Goal: Task Accomplishment & Management: Use online tool/utility

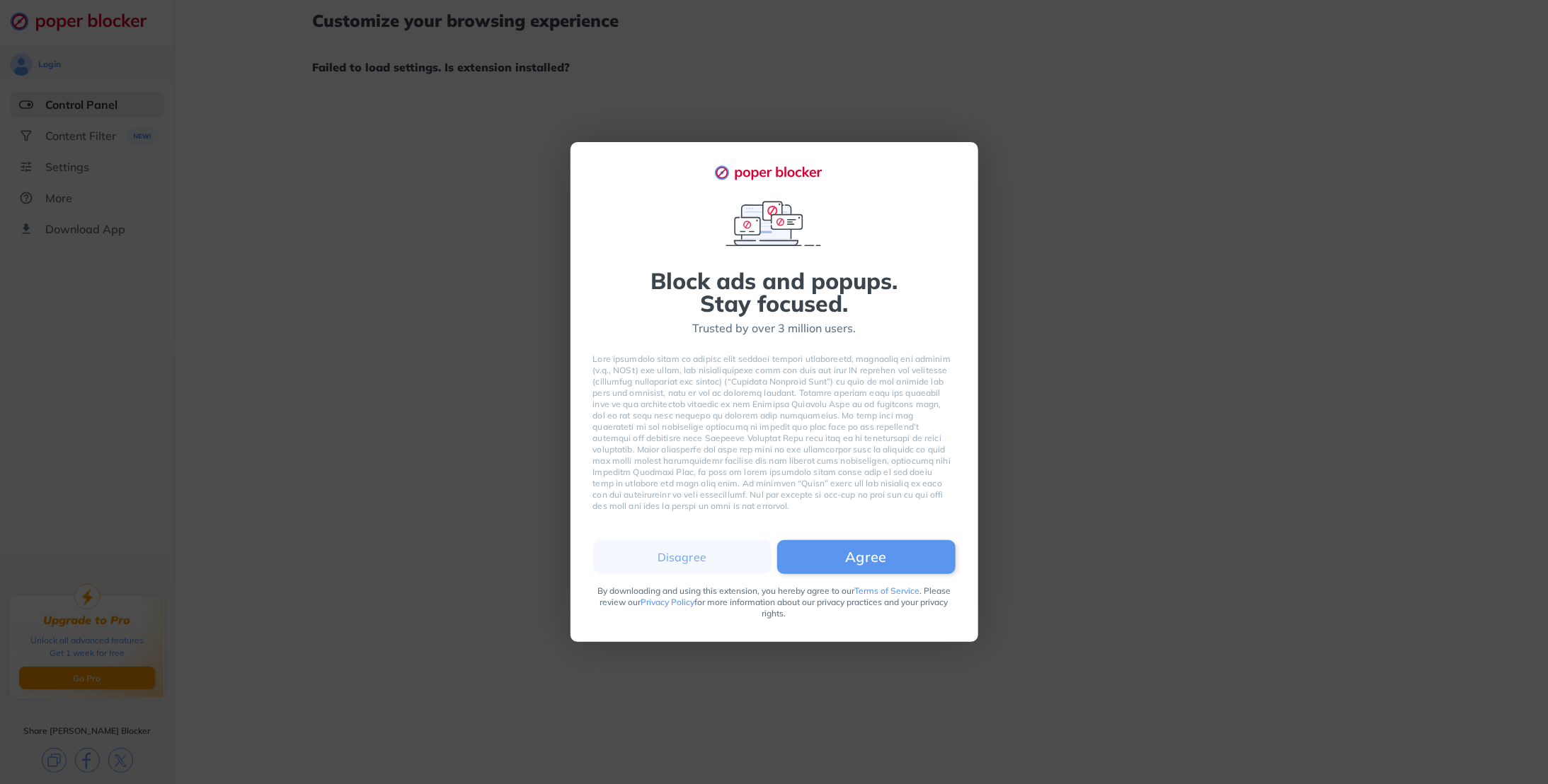
click at [840, 561] on button "Agree" at bounding box center [866, 557] width 178 height 34
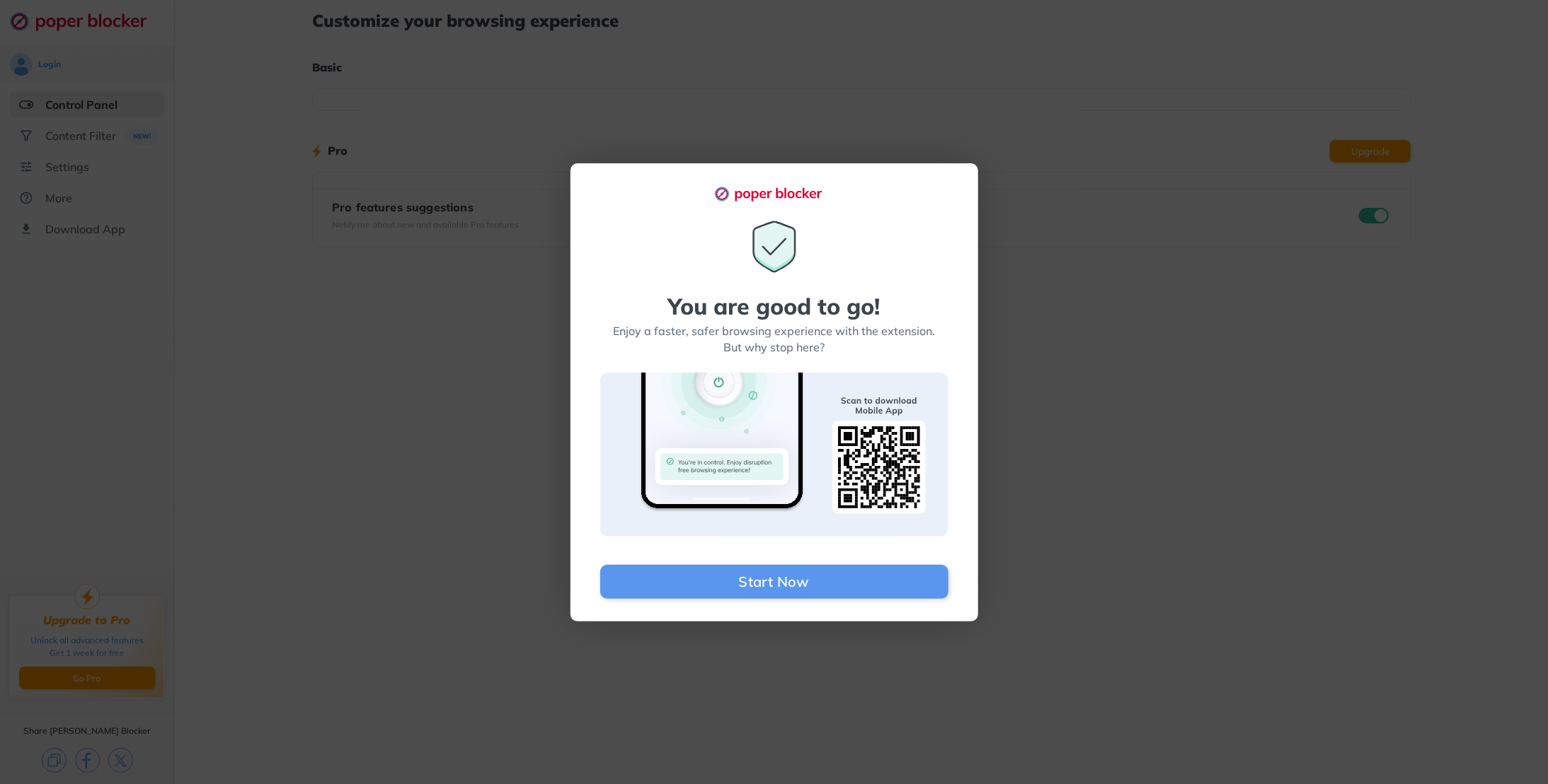
click at [799, 579] on button "Start Now" at bounding box center [774, 582] width 348 height 34
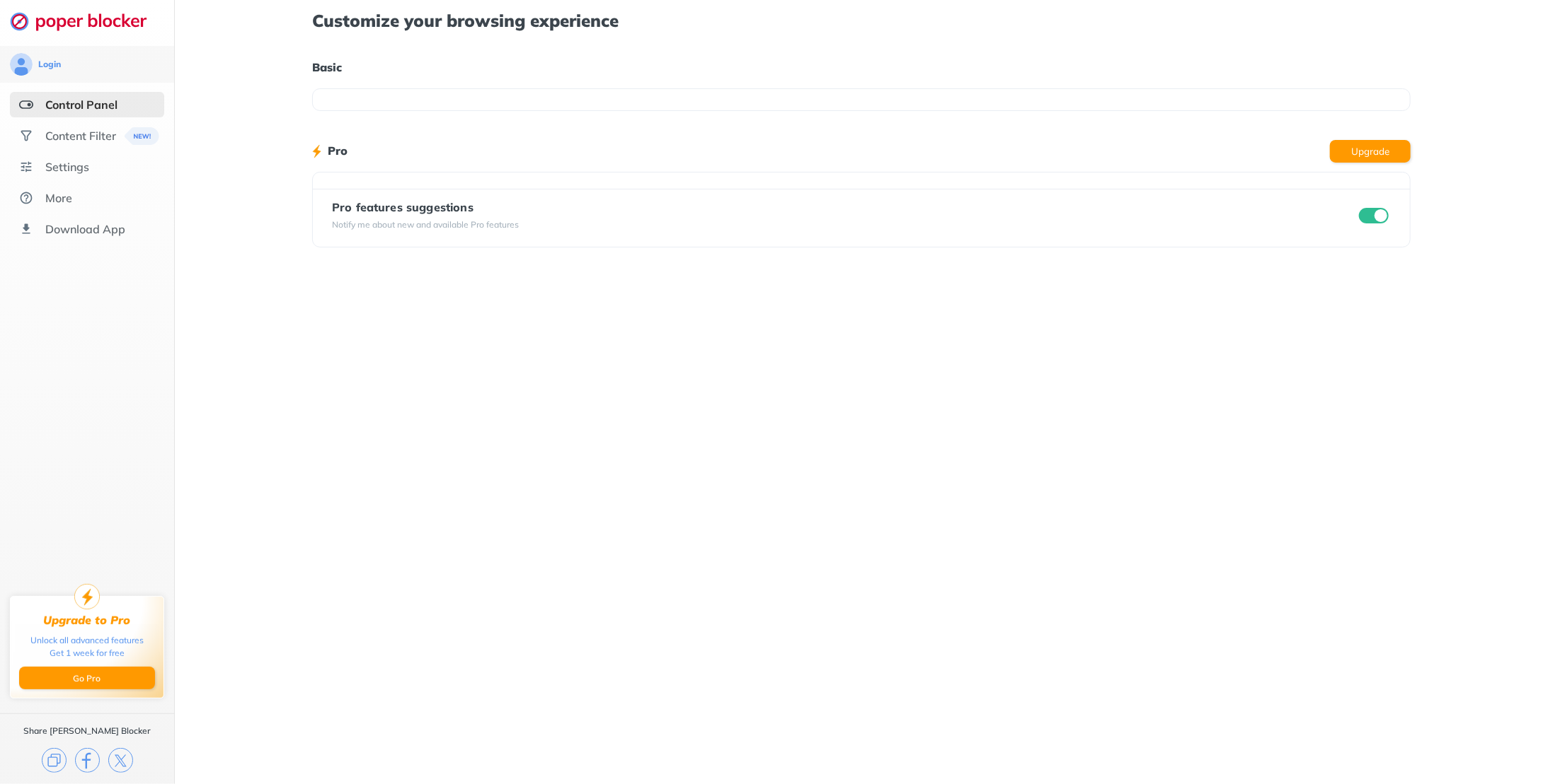
click at [1374, 214] on input "checkbox" at bounding box center [1374, 216] width 30 height 16
click at [97, 135] on div "Content Filter" at bounding box center [80, 136] width 71 height 14
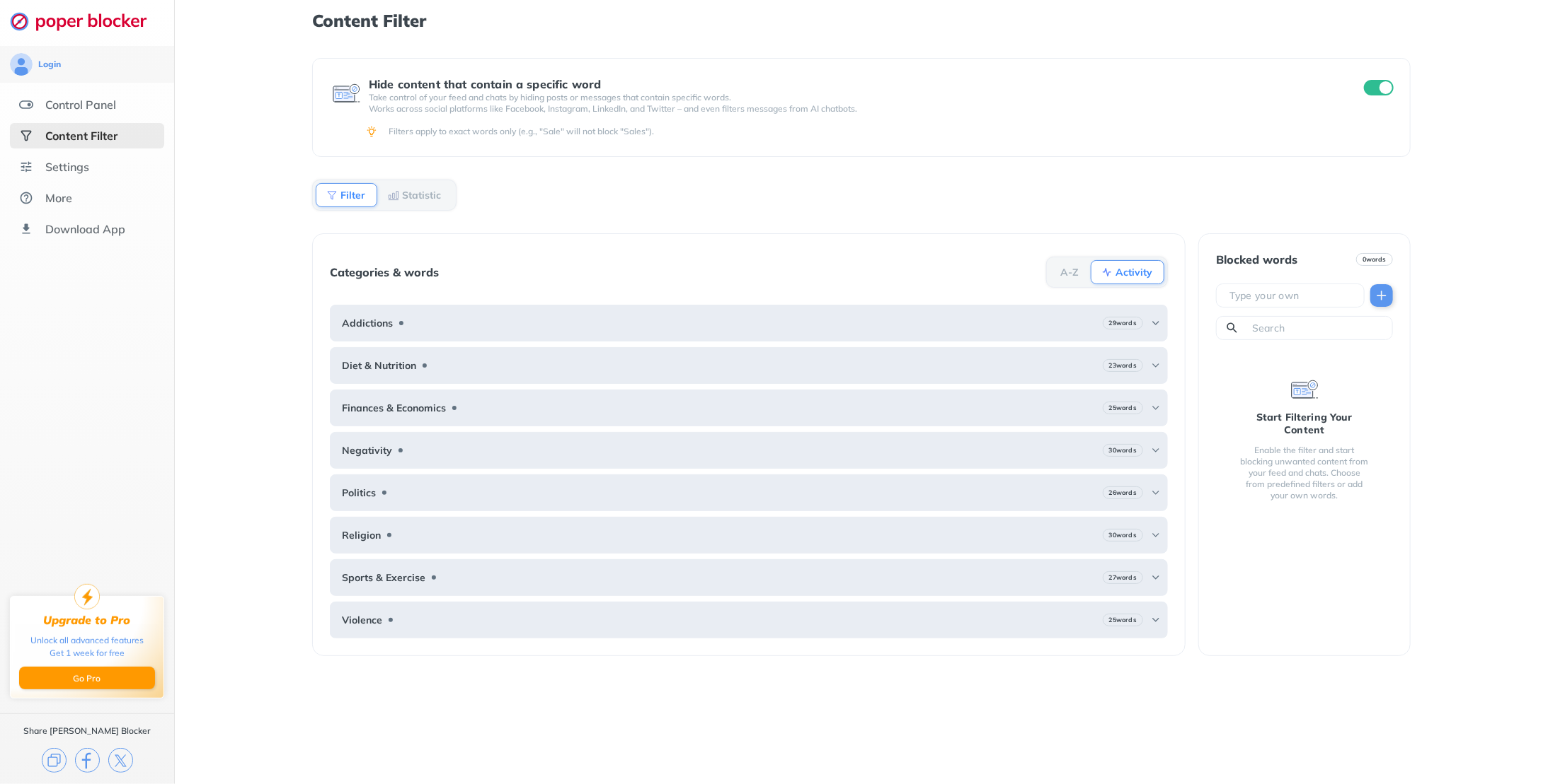
click at [663, 517] on div "Religion 30 words" at bounding box center [749, 535] width 838 height 37
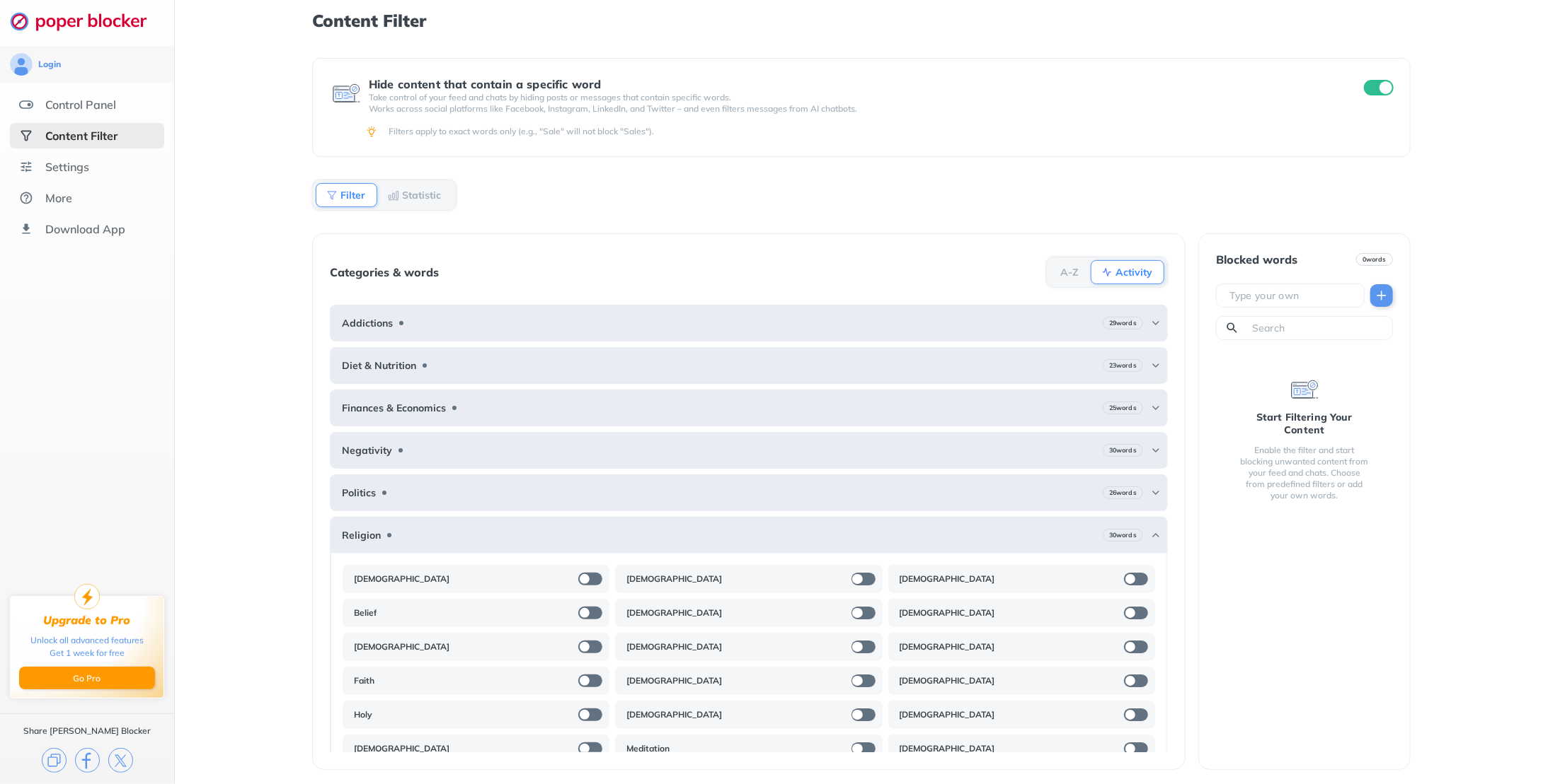
click at [663, 517] on div "Religion 30 words" at bounding box center [749, 535] width 838 height 37
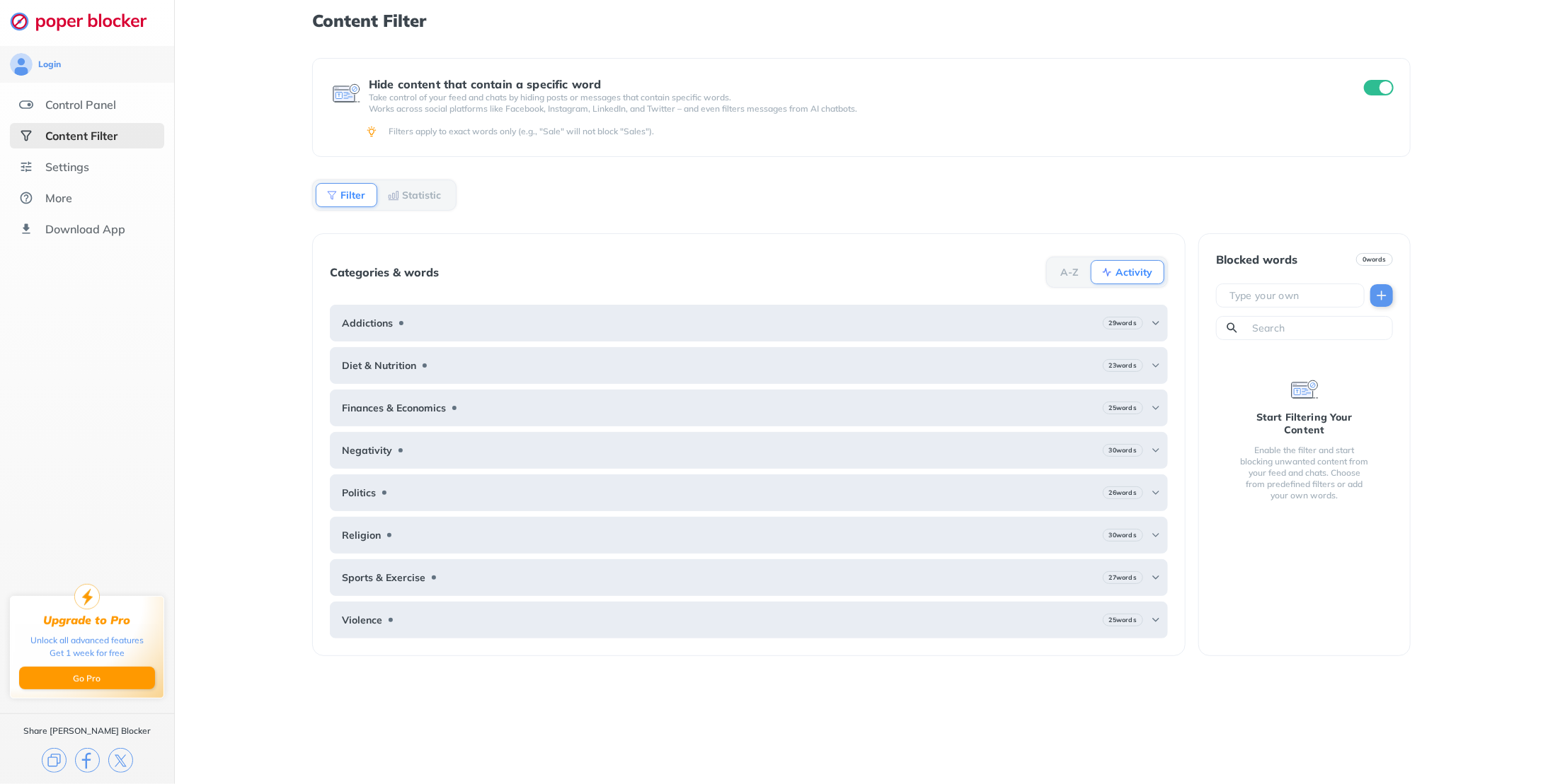
click at [654, 488] on div "Politics 26 words" at bounding box center [749, 492] width 838 height 37
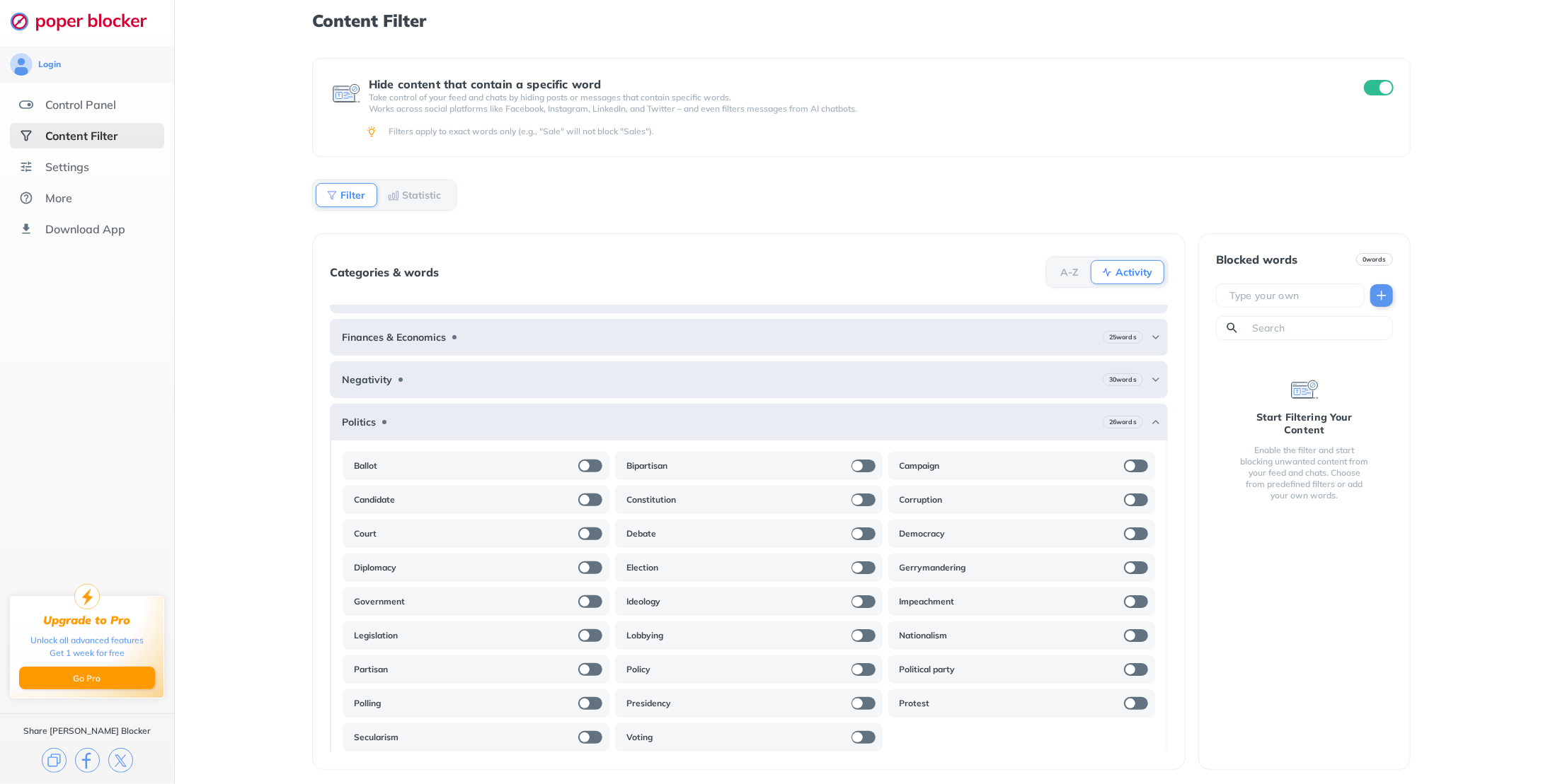
scroll to position [142, 0]
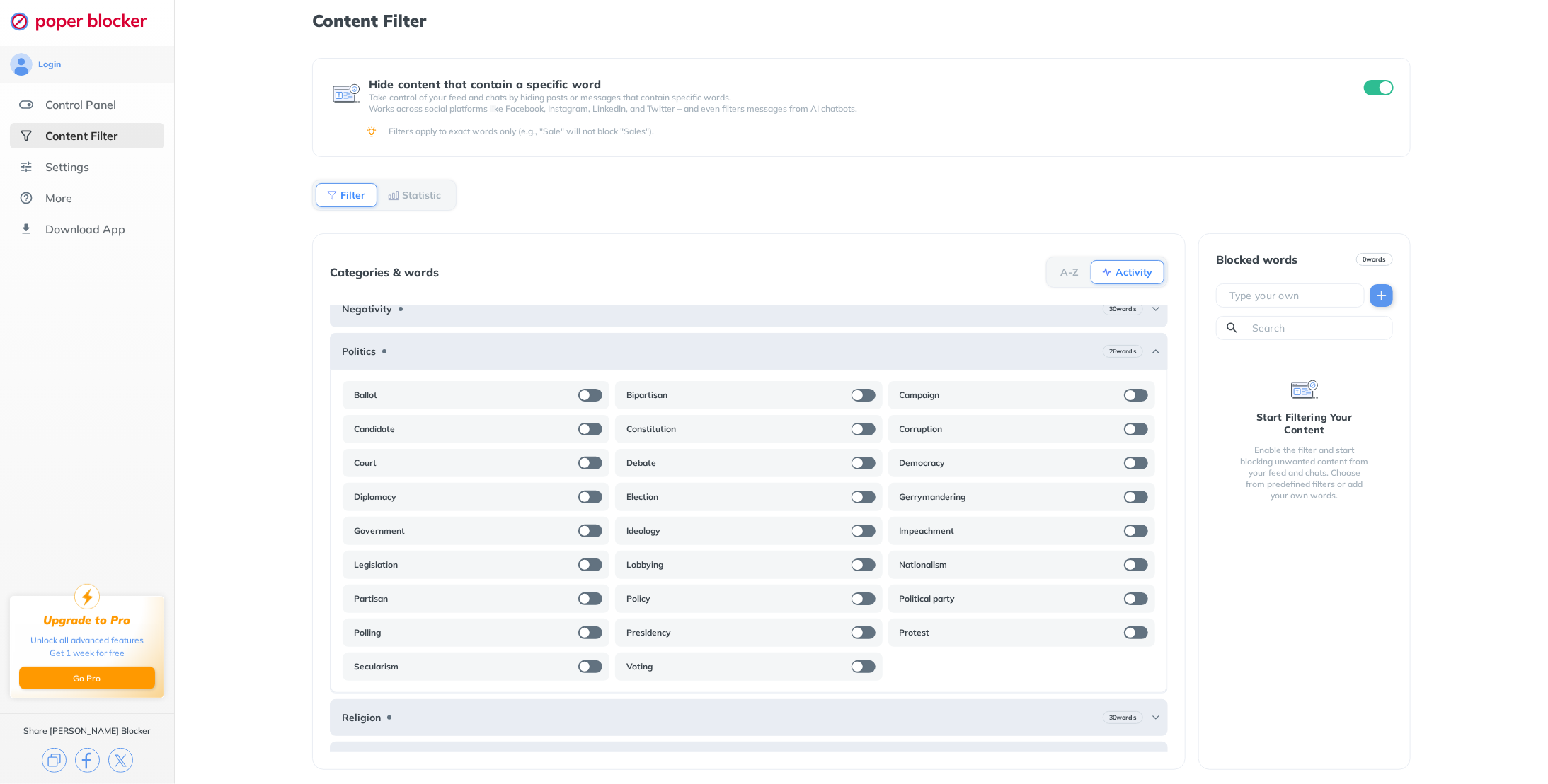
click at [641, 354] on div "Politics 26 words" at bounding box center [749, 352] width 838 height 37
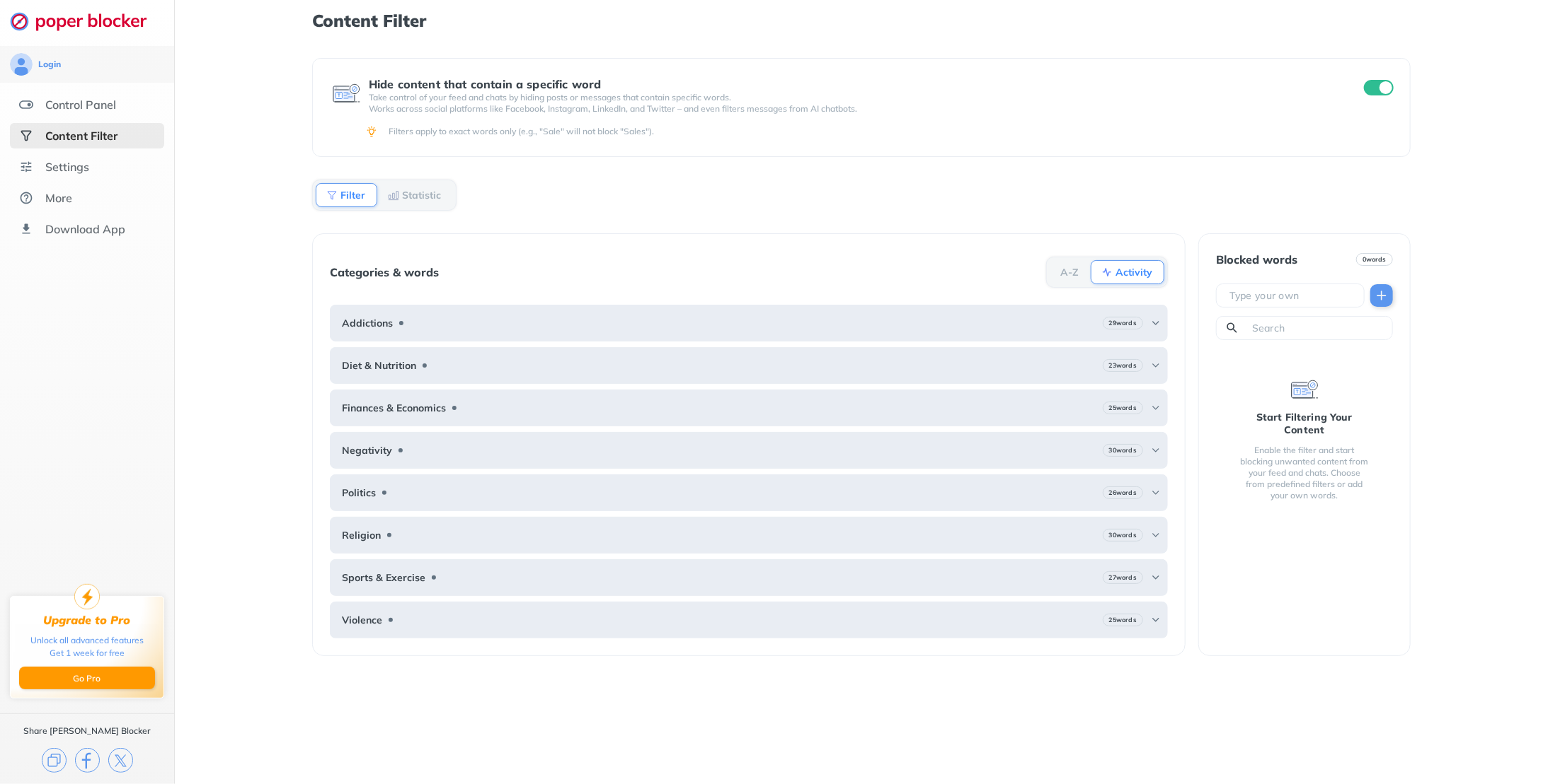
click at [537, 520] on div "Religion 30 words" at bounding box center [749, 535] width 838 height 37
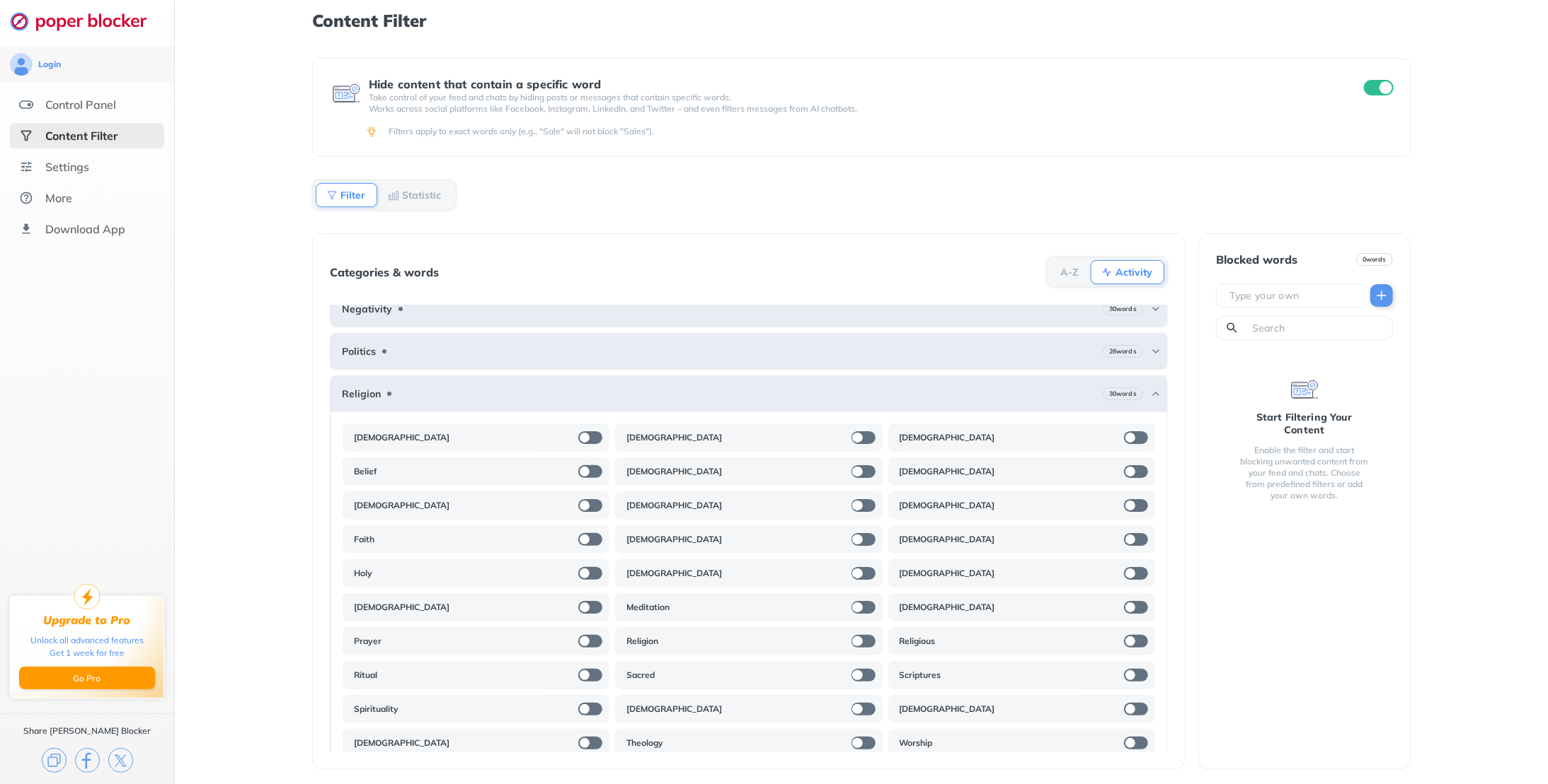
scroll to position [231, 0]
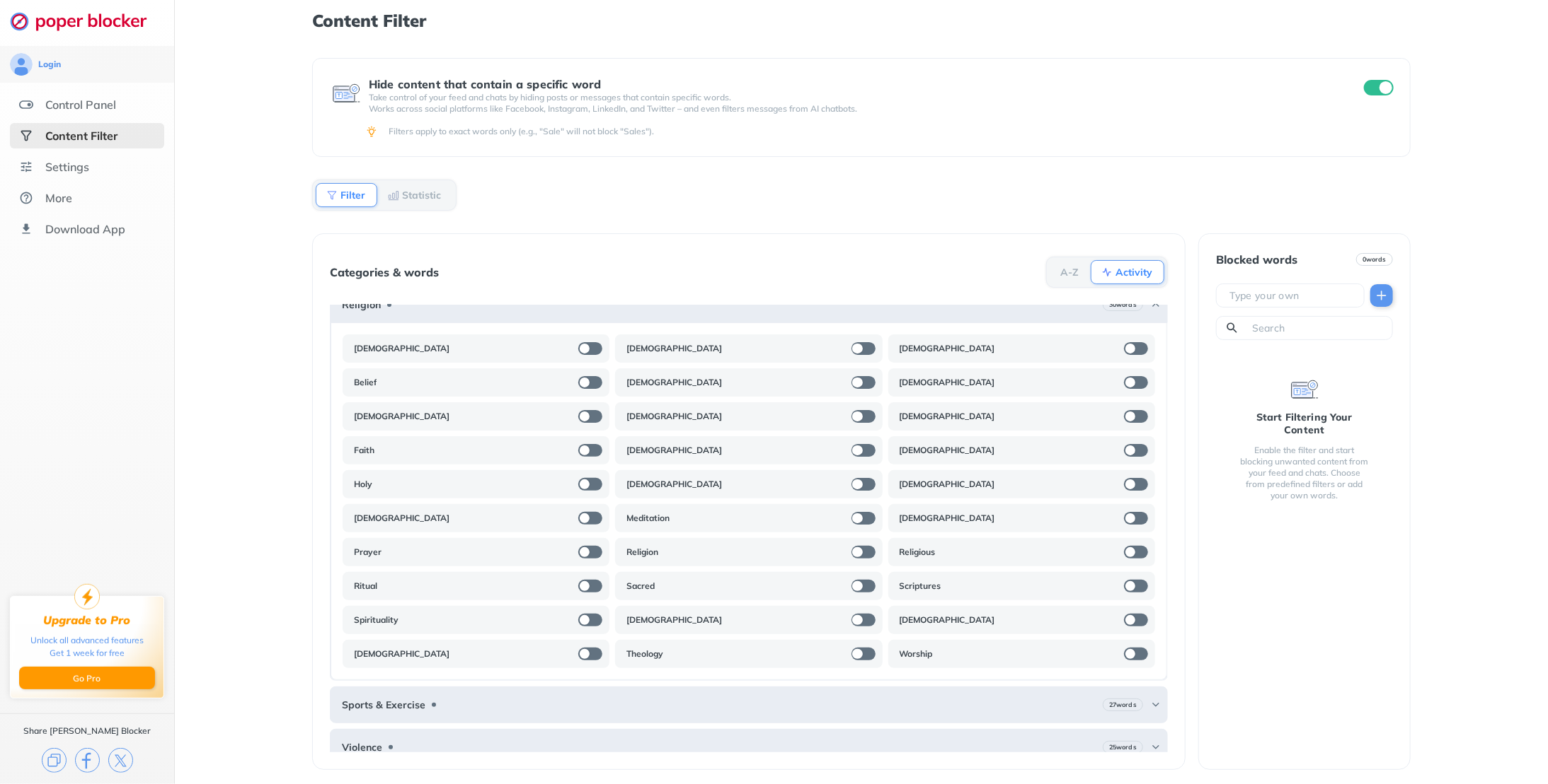
click at [489, 734] on div "Violence 25 words" at bounding box center [749, 747] width 838 height 37
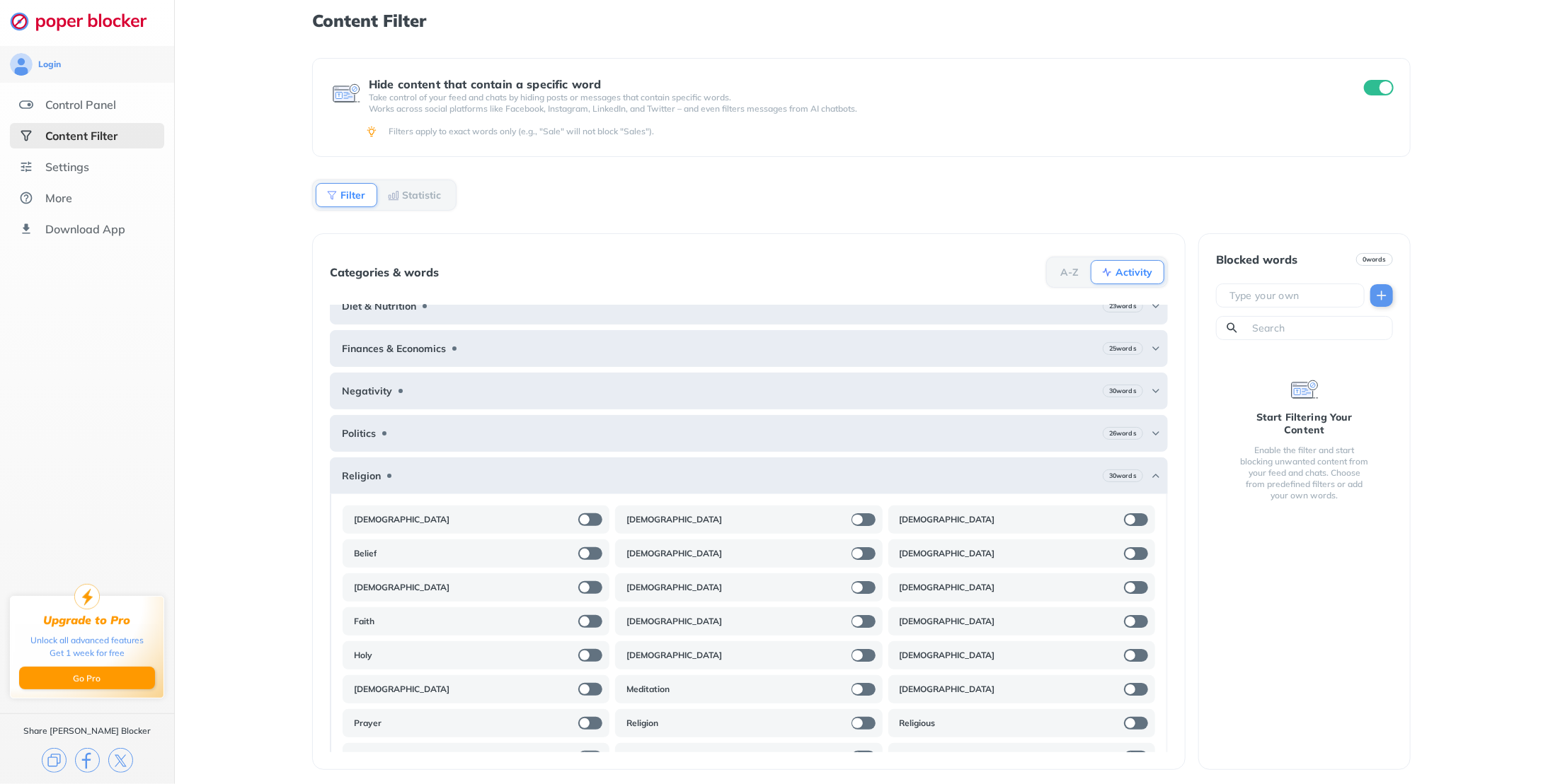
scroll to position [0, 0]
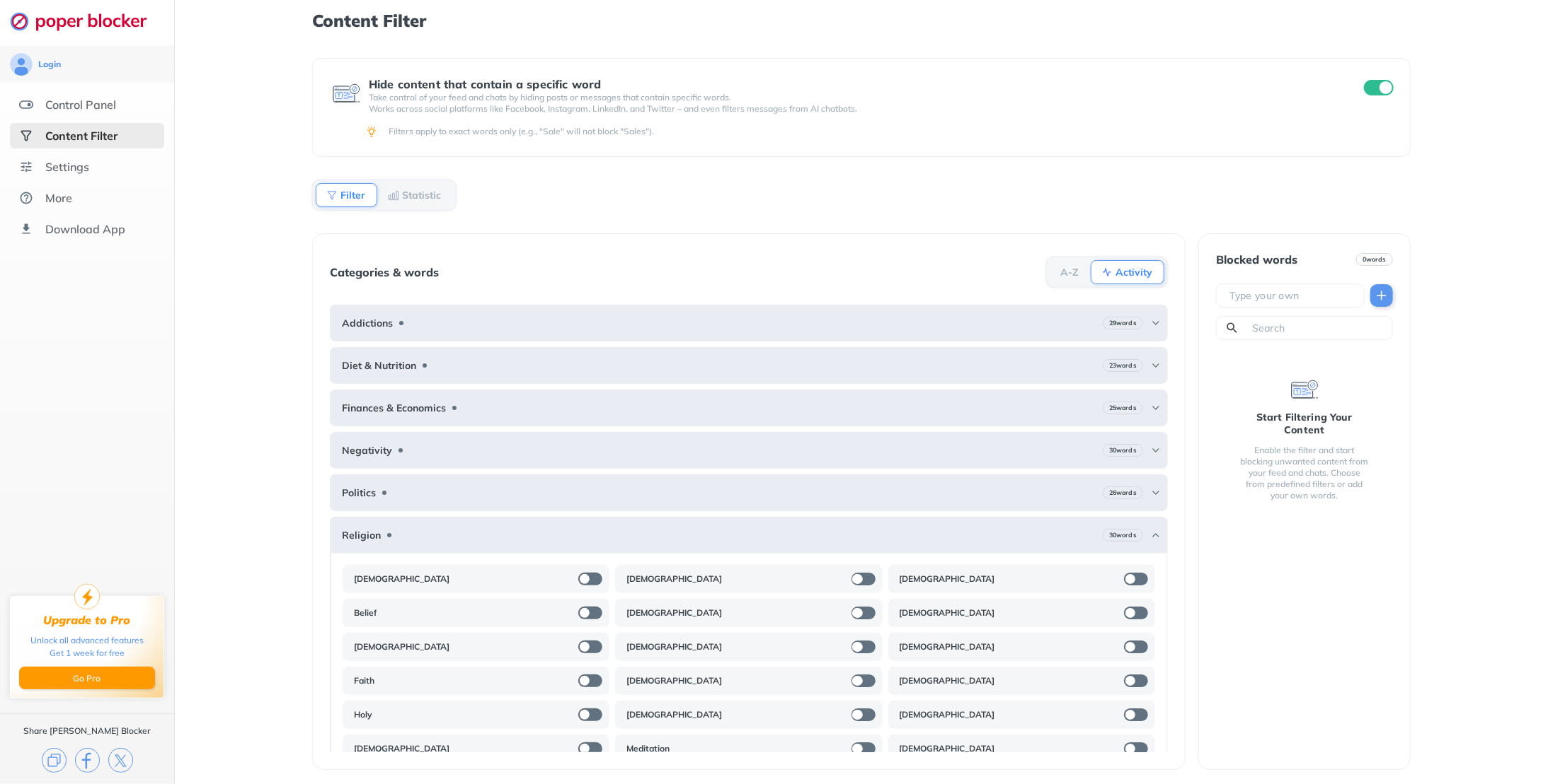
click at [501, 438] on div "Negativity 30 words" at bounding box center [749, 450] width 838 height 37
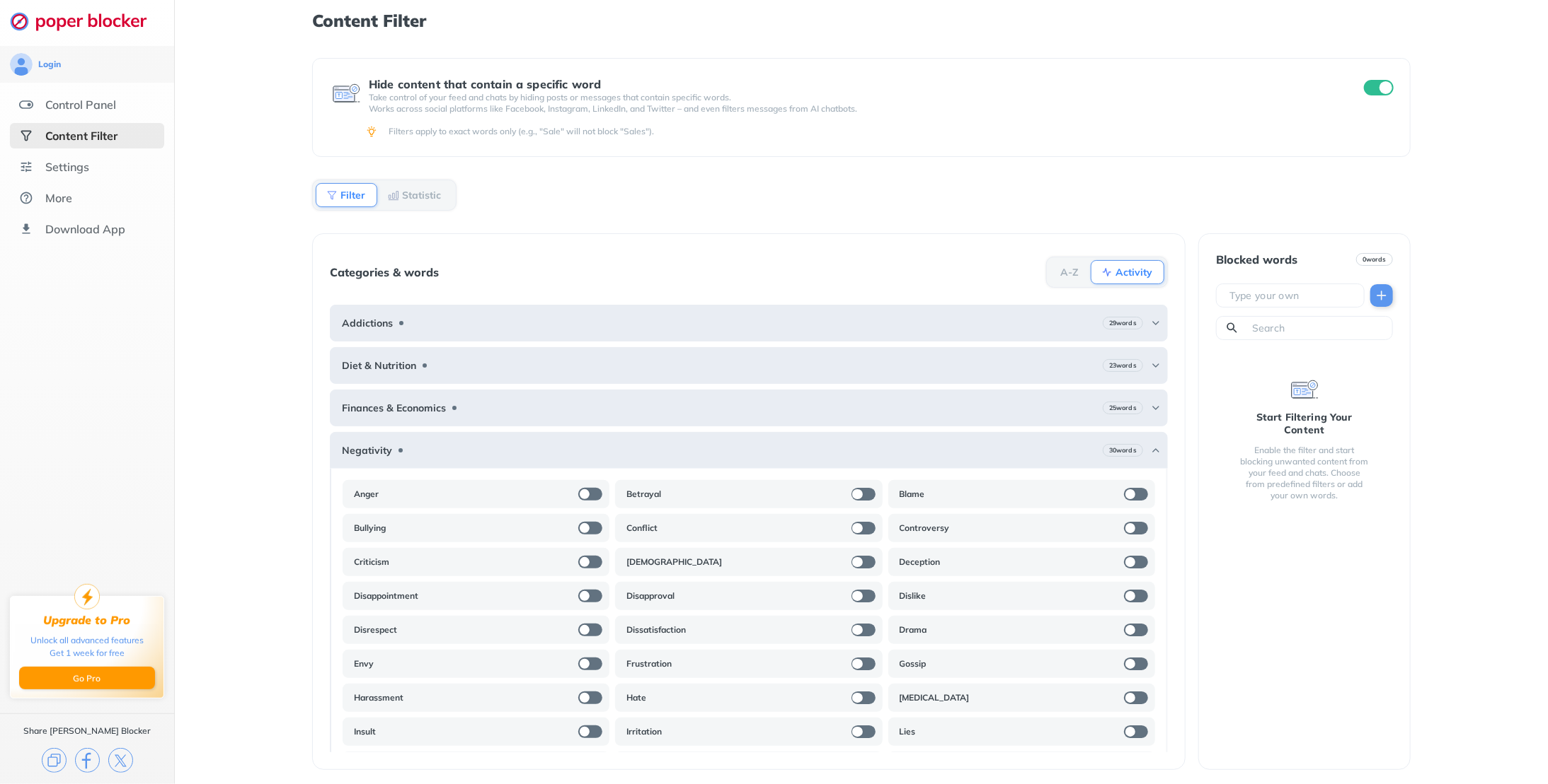
scroll to position [71, 0]
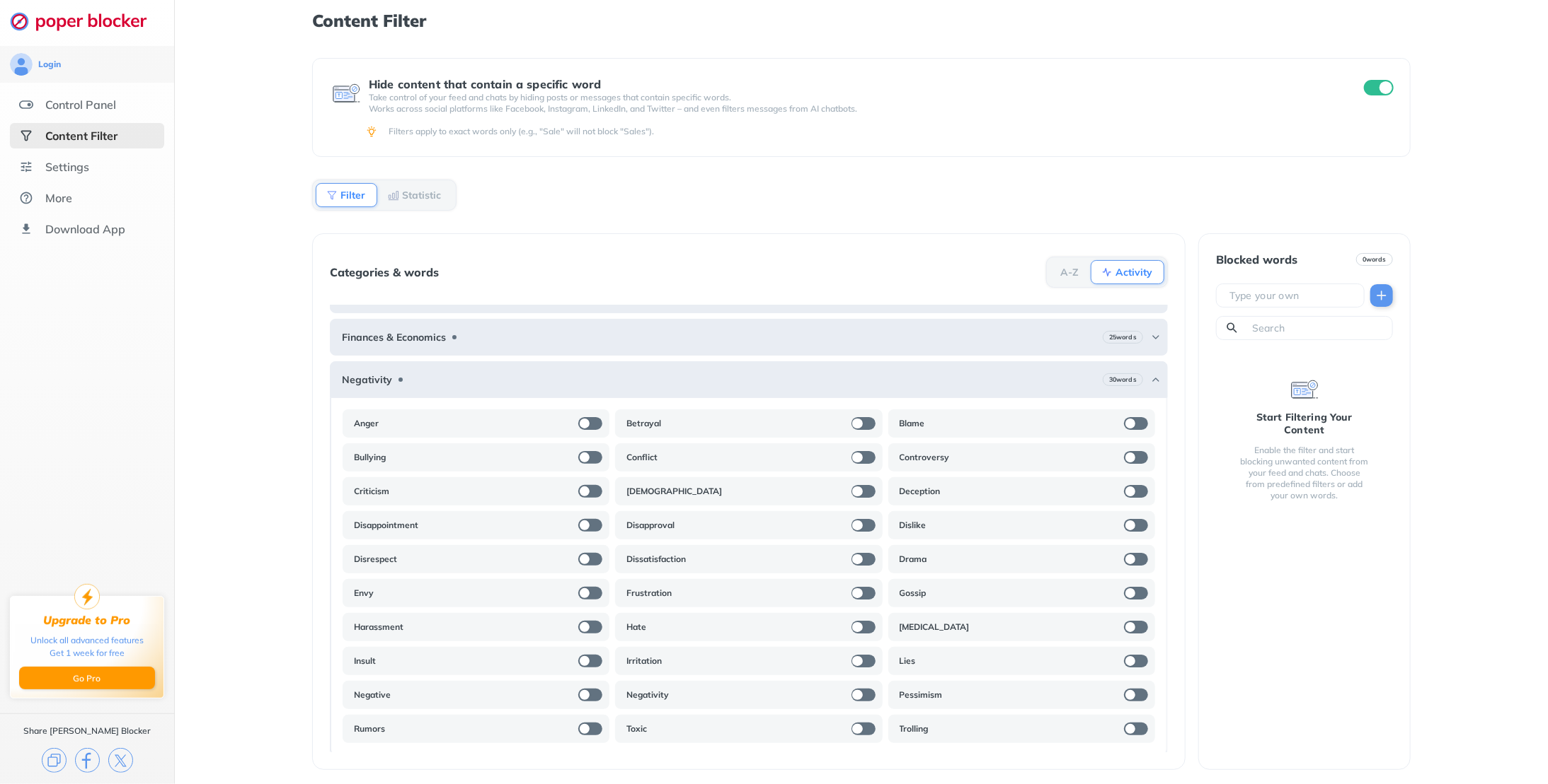
click at [494, 339] on div "Finances & Economics 25 words" at bounding box center [749, 337] width 838 height 37
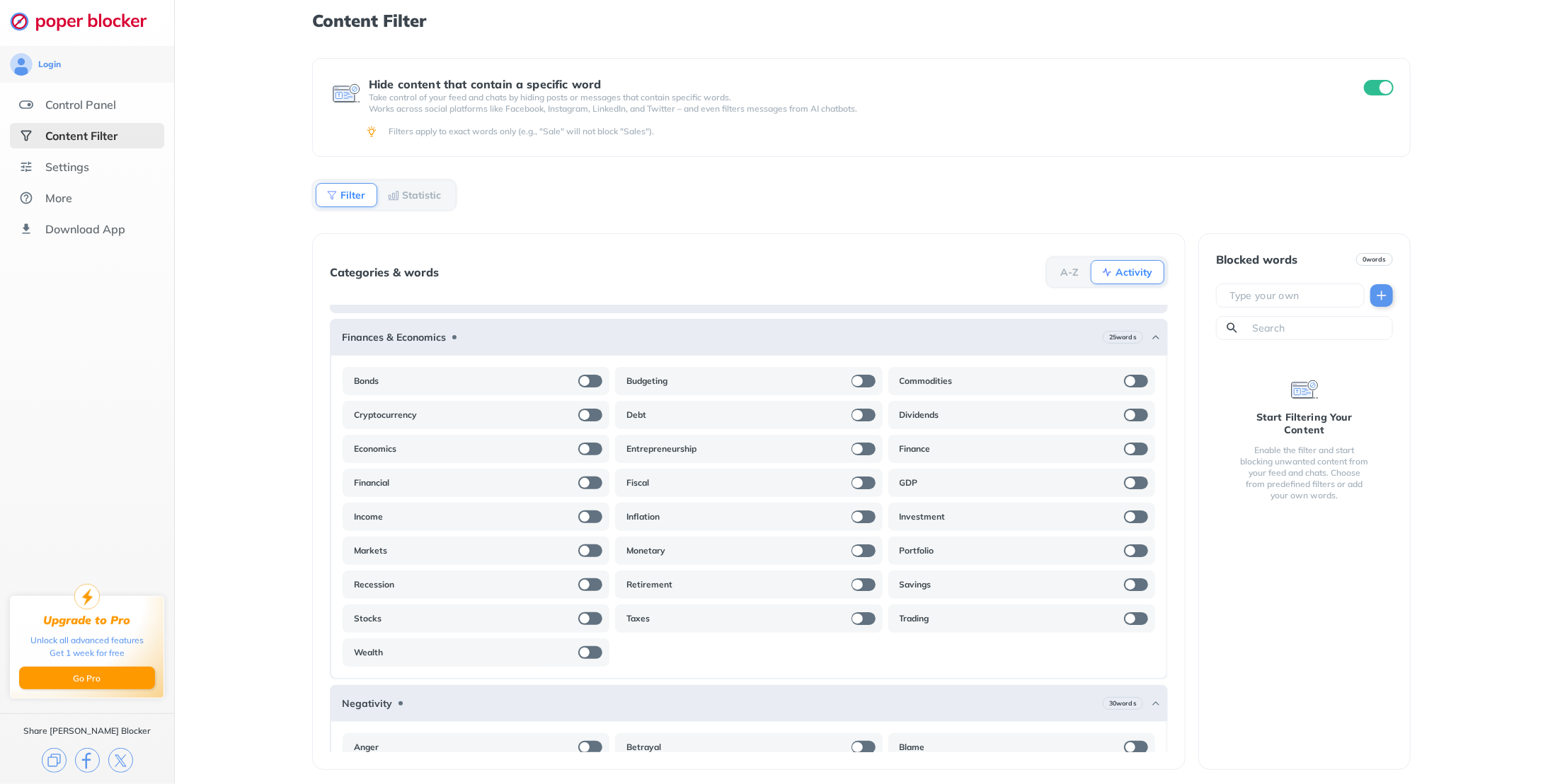
scroll to position [0, 0]
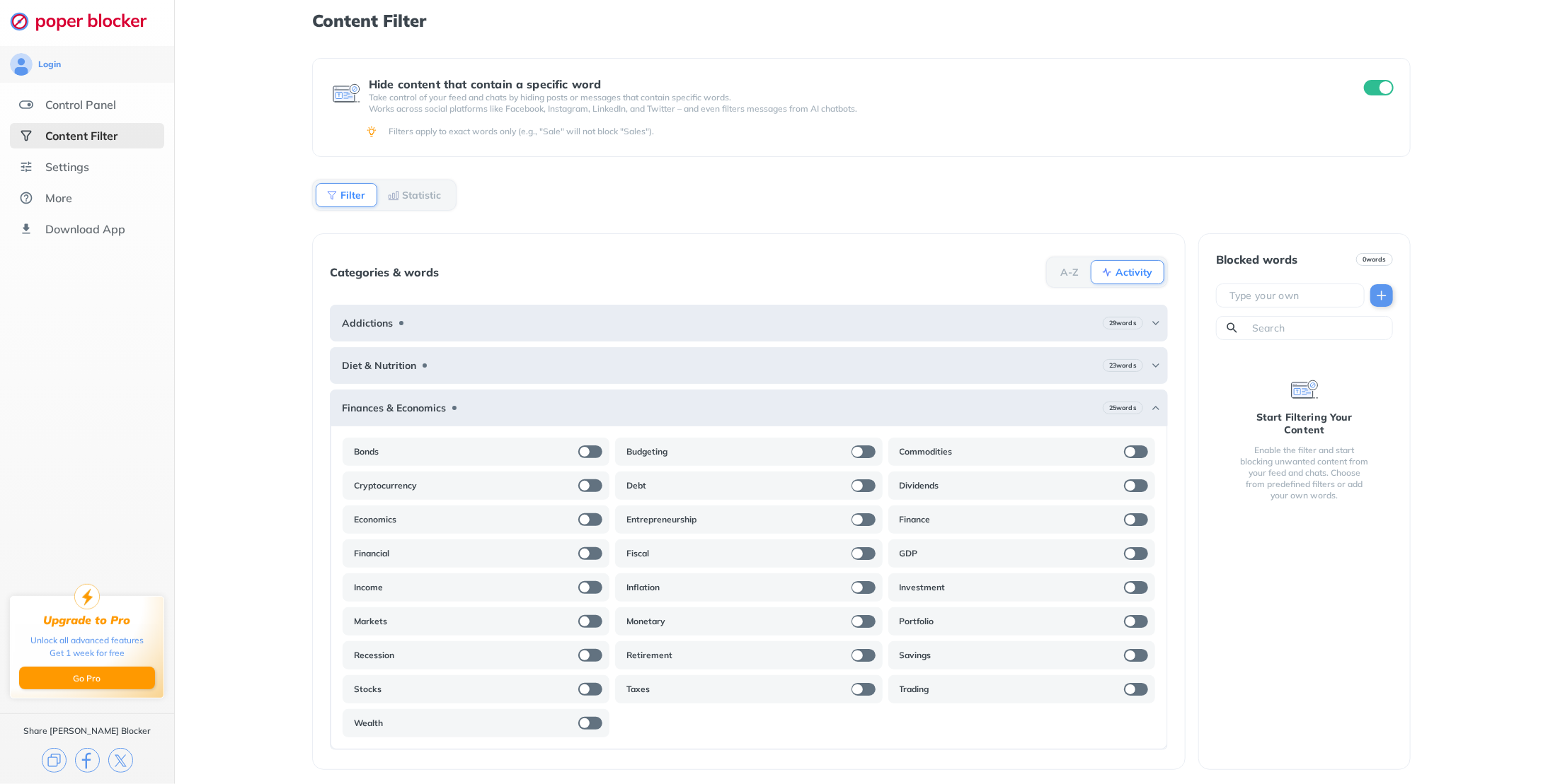
click at [551, 327] on div "Addictions 29 words" at bounding box center [749, 323] width 838 height 37
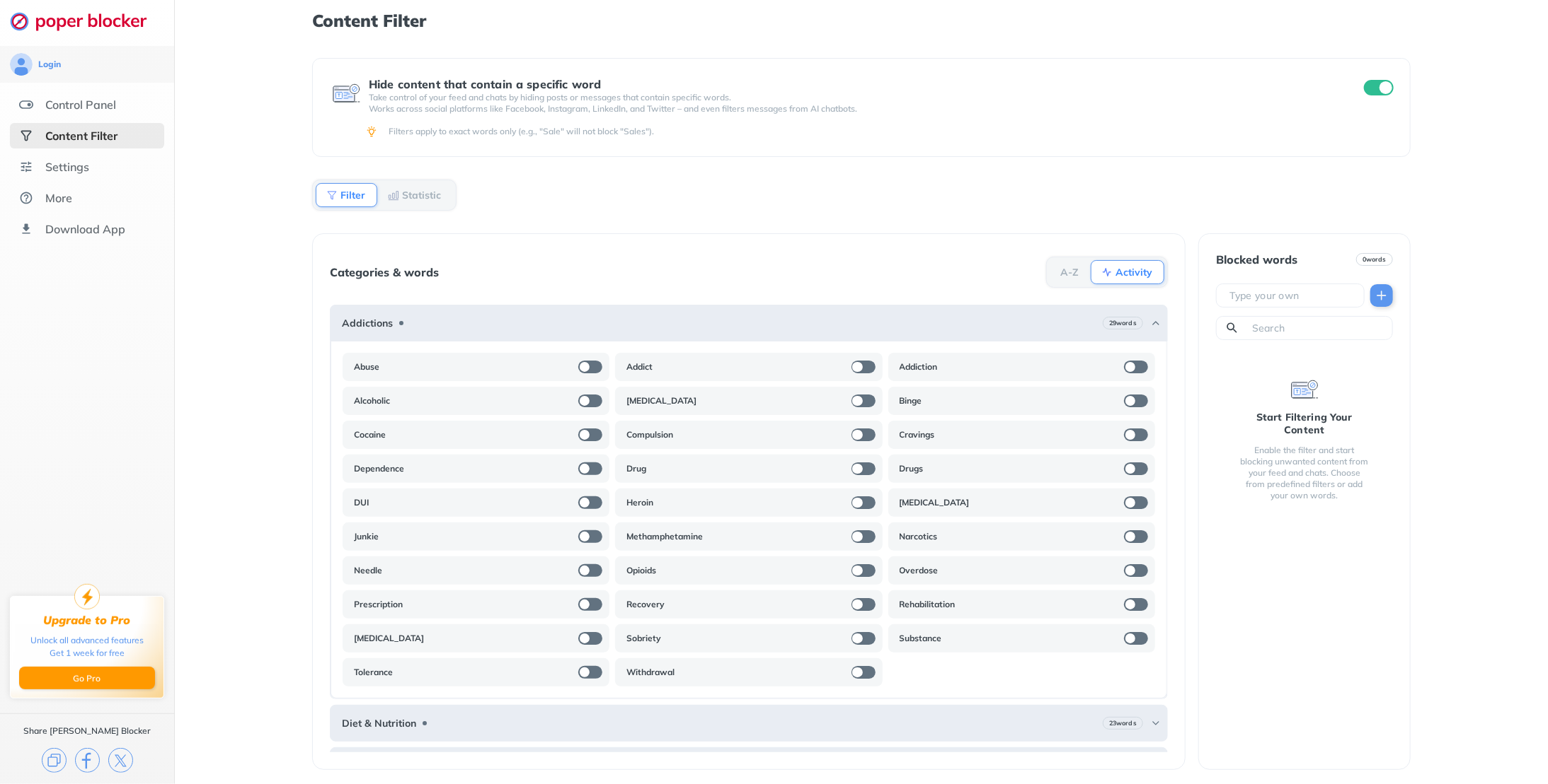
click at [526, 322] on div "Addictions 29 words" at bounding box center [749, 323] width 838 height 37
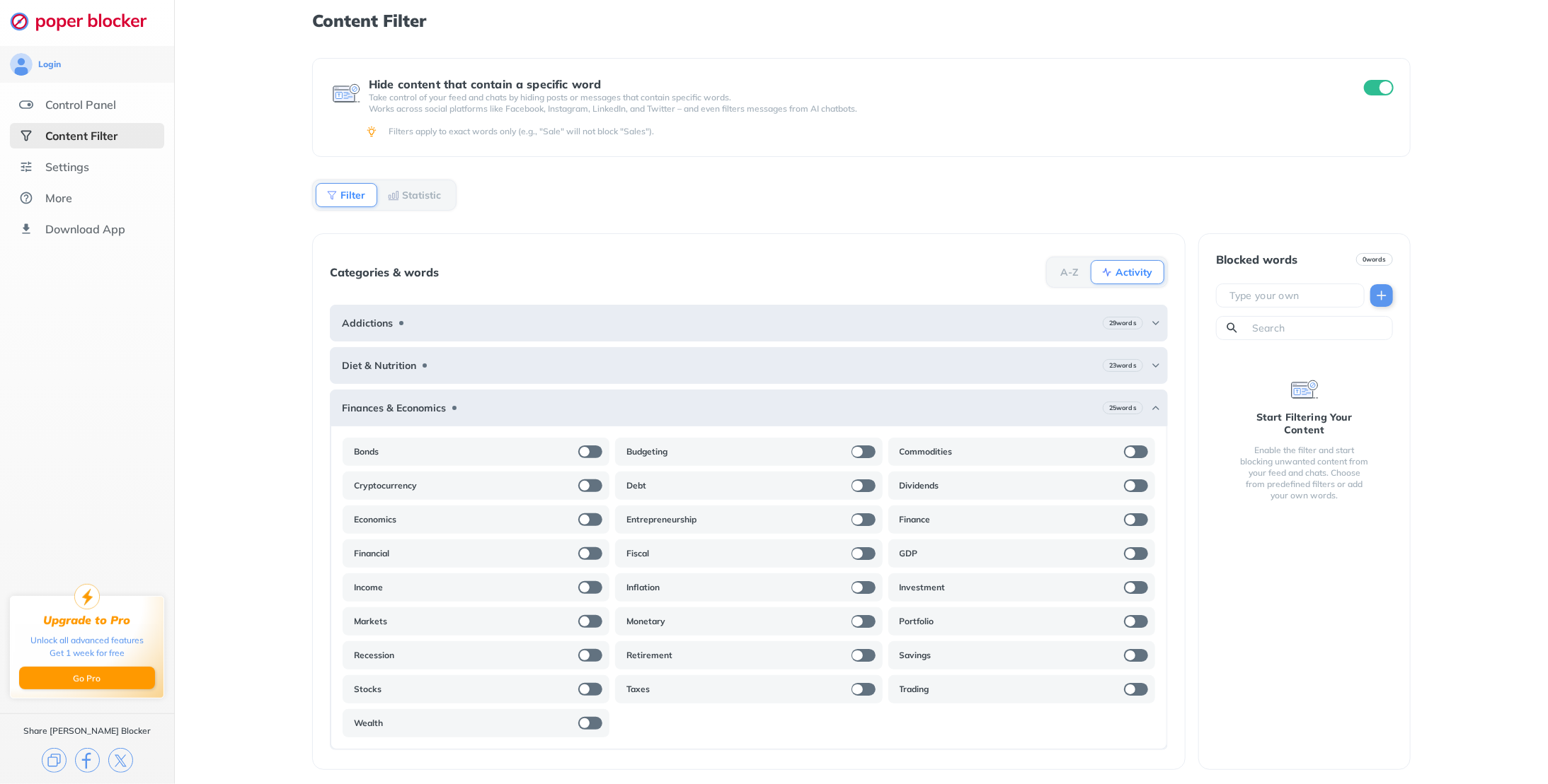
click at [530, 395] on div "Finances & Economics 25 words" at bounding box center [749, 407] width 838 height 37
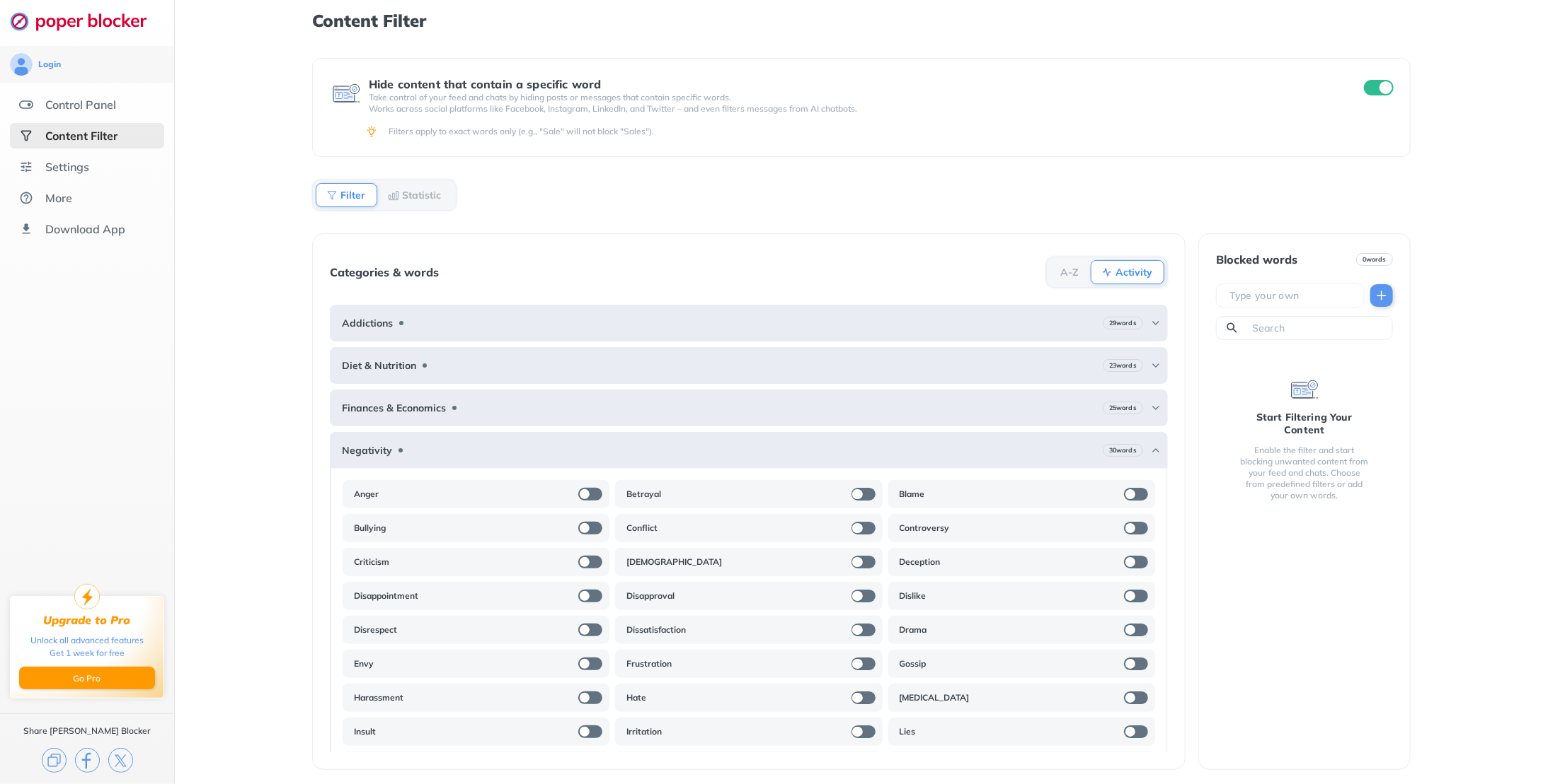
click at [525, 432] on div "Negativity 30 words" at bounding box center [749, 450] width 838 height 37
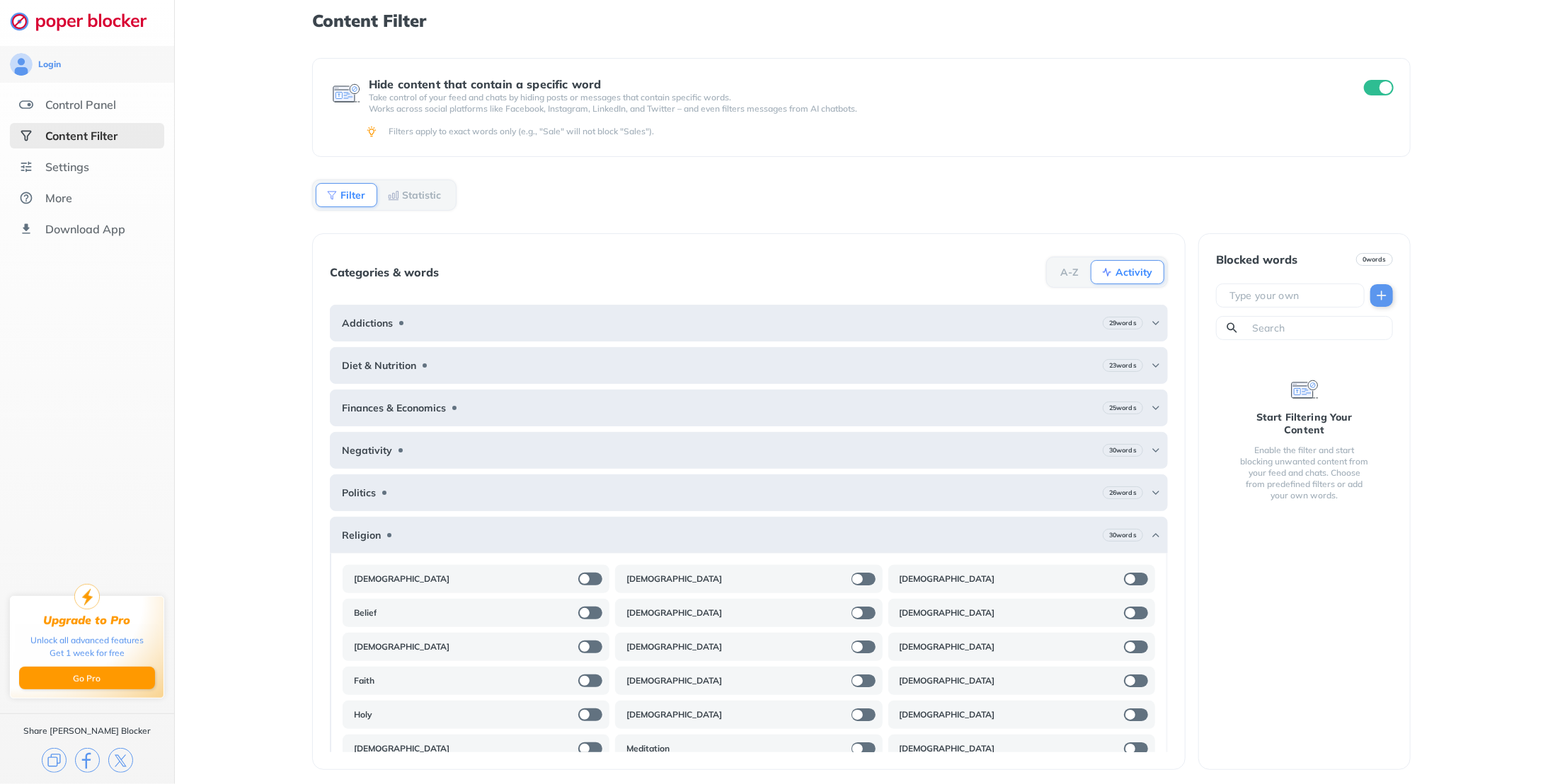
click at [496, 487] on div "Politics 26 words" at bounding box center [749, 492] width 838 height 37
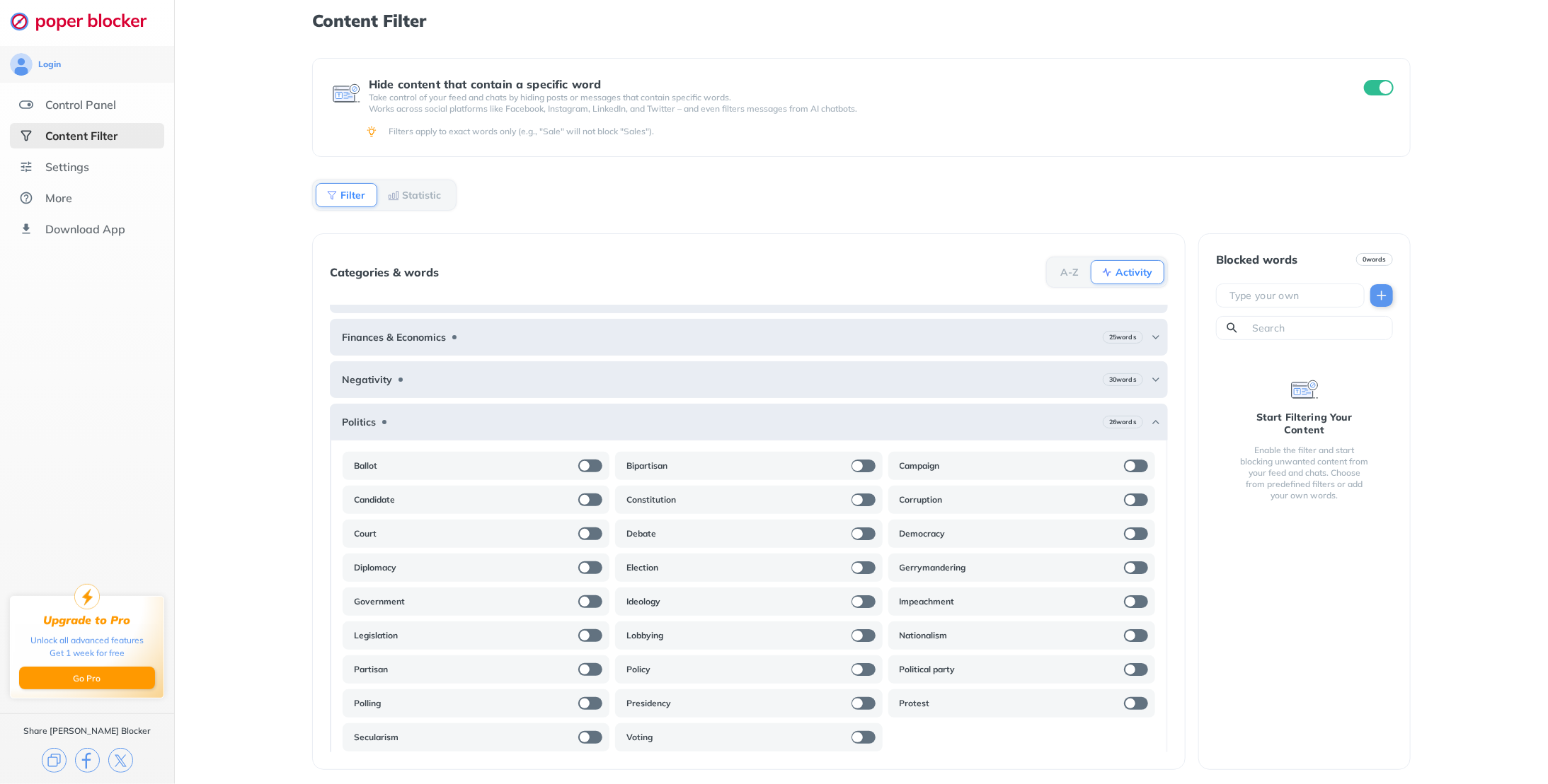
scroll to position [142, 0]
